Goal: Submit feedback/report problem

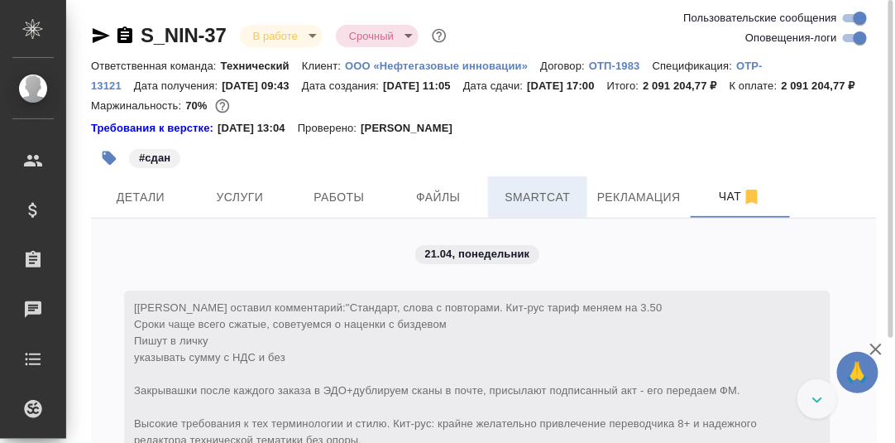
scroll to position [97305, 0]
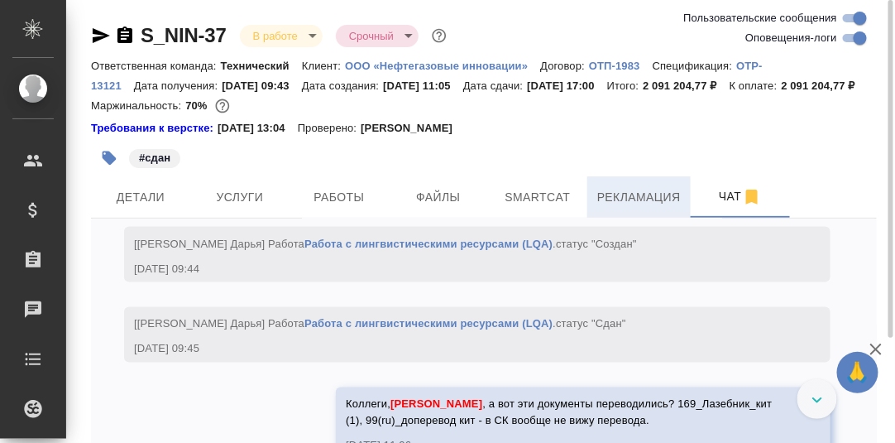
click at [612, 208] on span "Рекламация" at bounding box center [640, 197] width 84 height 21
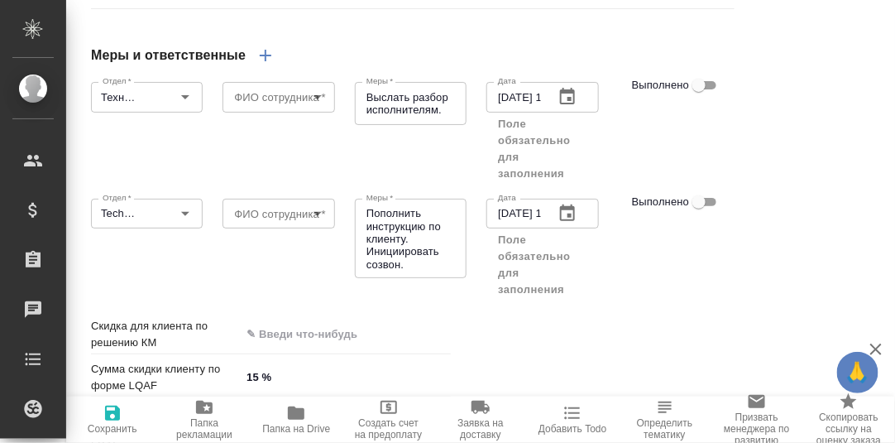
scroll to position [2033, 0]
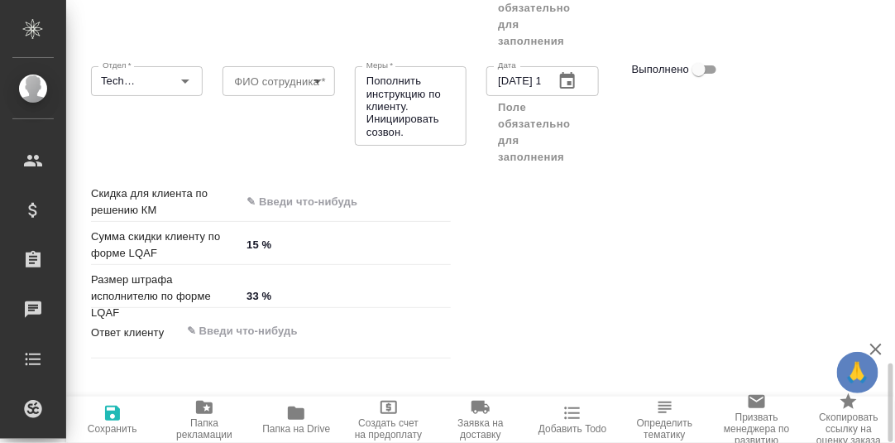
type textarea "x"
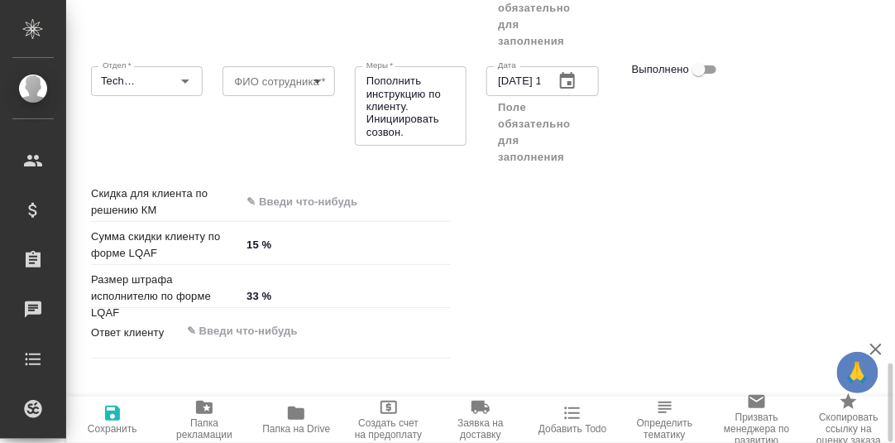
type textarea "x"
type input "[PERSON_NAME]"
type input "[PERSON_NAME] Дарья"
type textarea "x"
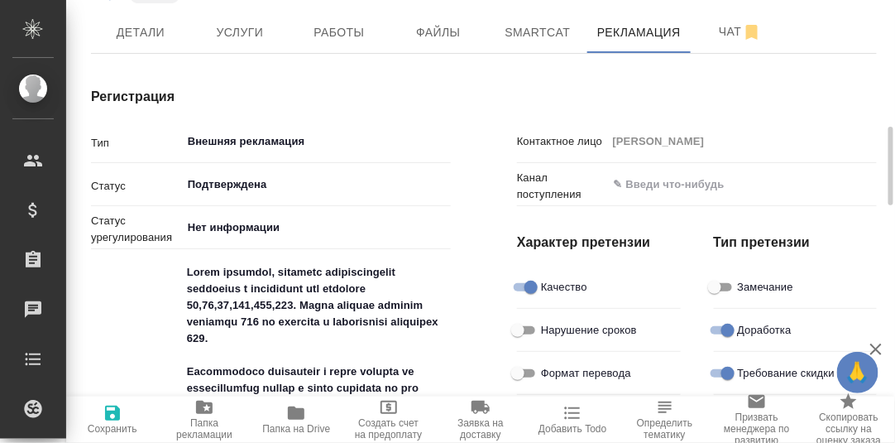
scroll to position [247, 0]
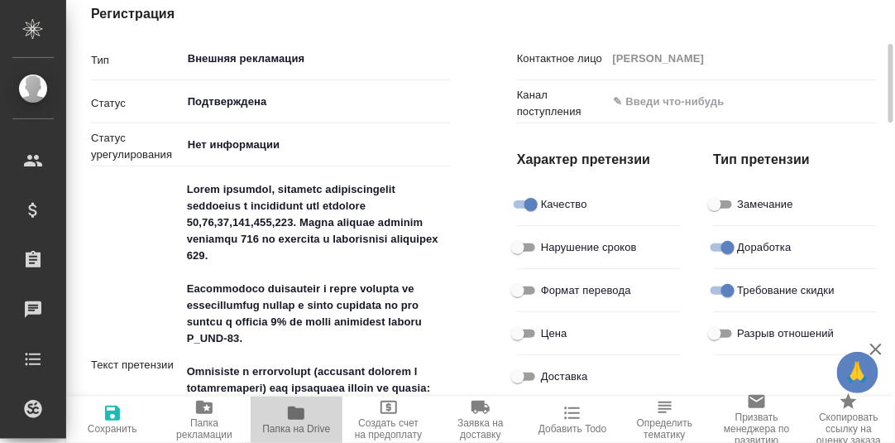
click at [294, 411] on icon "button" at bounding box center [296, 412] width 17 height 13
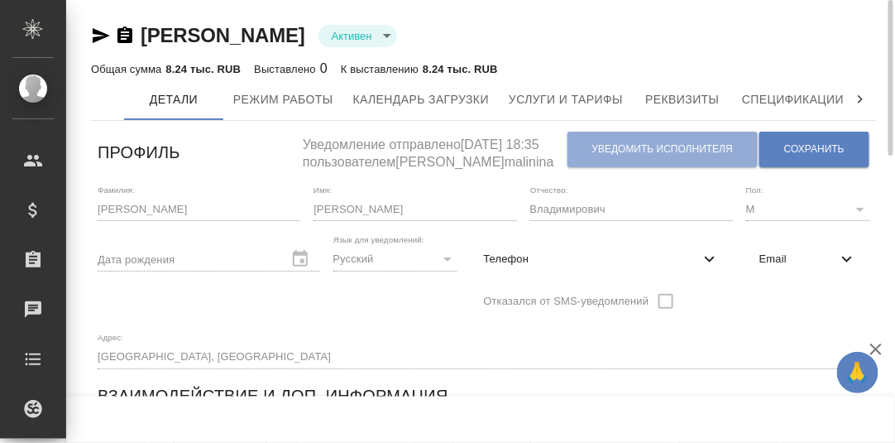
drag, startPoint x: 466, startPoint y: 37, endPoint x: 138, endPoint y: 36, distance: 327.7
click at [138, 36] on div "[PERSON_NAME] active" at bounding box center [484, 35] width 786 height 26
